Goal: Task Accomplishment & Management: Manage account settings

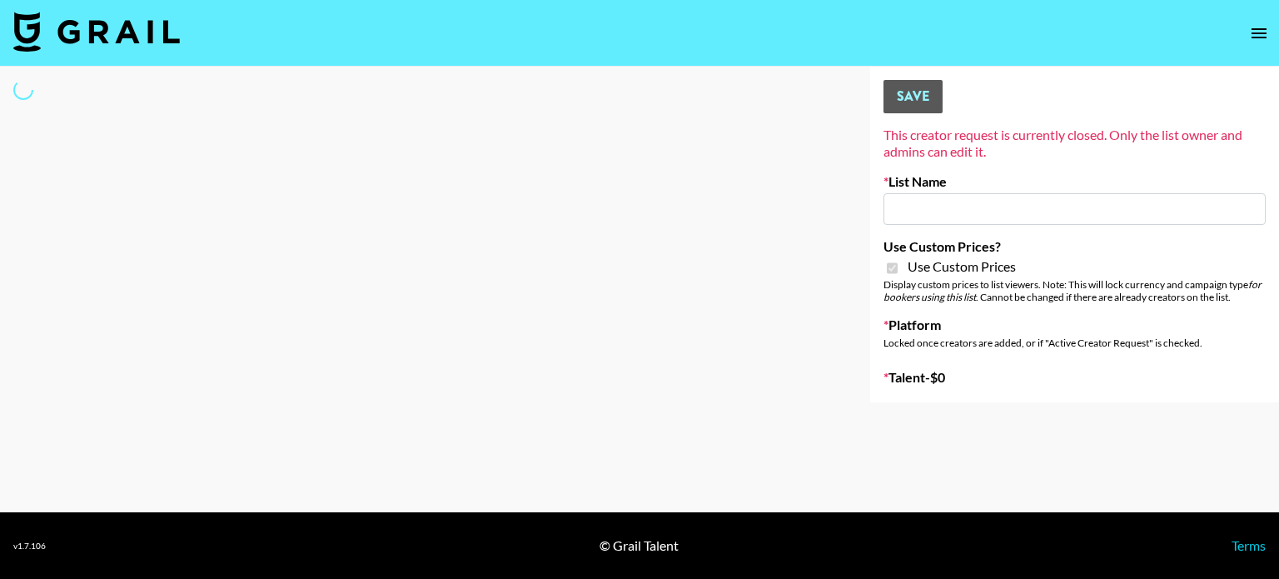
type input "Devon+Lang"
checkbox input "true"
select select "Song"
